Goal: Find specific page/section: Find specific page/section

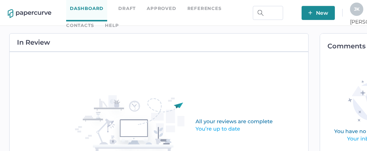
click at [94, 21] on link "Contacts" at bounding box center [80, 25] width 28 height 8
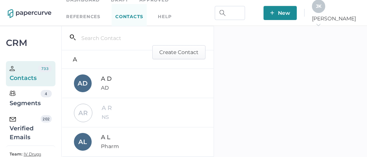
click at [25, 131] on div "Verified Emails" at bounding box center [25, 128] width 31 height 27
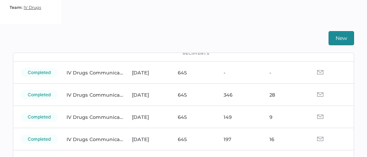
scroll to position [47, 0]
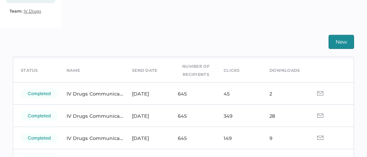
scroll to position [29, 0]
